Goal: Use online tool/utility: Utilize a website feature to perform a specific function

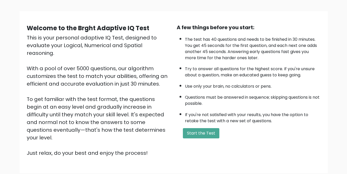
scroll to position [29, 0]
click at [202, 130] on button "Start the Test" at bounding box center [201, 133] width 36 height 10
click at [192, 132] on button "Start the Test" at bounding box center [201, 133] width 36 height 10
